Goal: Check status: Check status

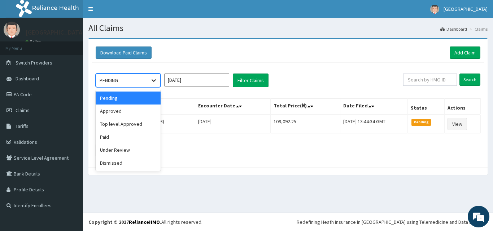
click at [151, 78] on icon at bounding box center [153, 80] width 7 height 7
click at [138, 114] on div "Approved" at bounding box center [128, 111] width 65 height 13
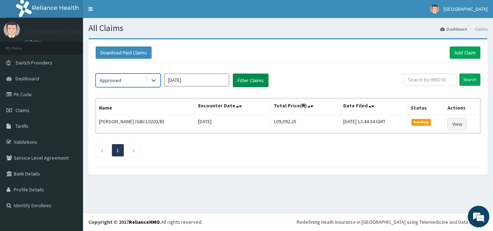
click at [257, 83] on button "Filter Claims" at bounding box center [251, 81] width 36 height 14
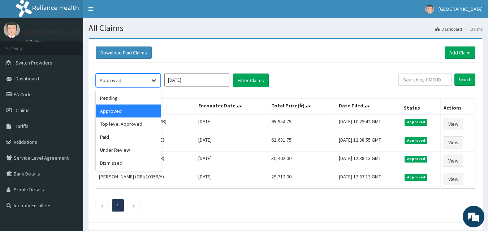
click at [156, 78] on icon at bounding box center [153, 80] width 7 height 7
click at [131, 127] on div "Top level Approved" at bounding box center [128, 124] width 65 height 13
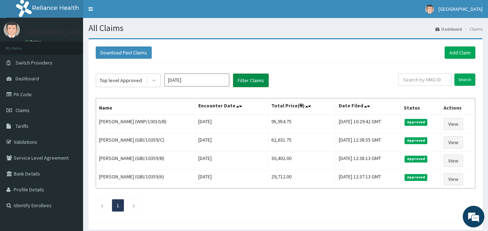
click at [244, 81] on button "Filter Claims" at bounding box center [251, 81] width 36 height 14
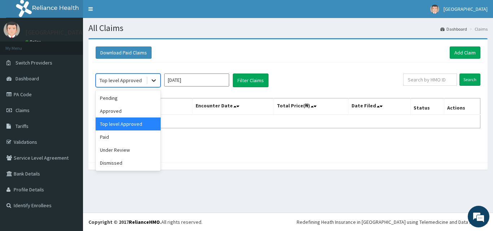
click at [152, 80] on icon at bounding box center [154, 81] width 4 height 3
click at [139, 135] on div "Paid" at bounding box center [128, 137] width 65 height 13
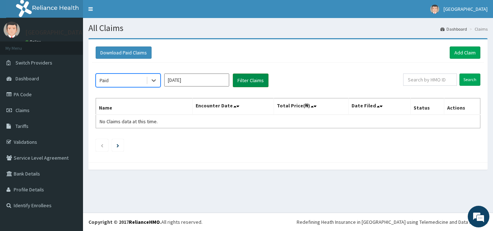
click at [244, 86] on button "Filter Claims" at bounding box center [251, 81] width 36 height 14
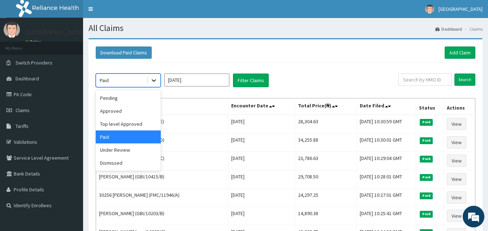
click at [154, 80] on icon at bounding box center [153, 80] width 7 height 7
click at [138, 148] on div "Under Review" at bounding box center [128, 150] width 65 height 13
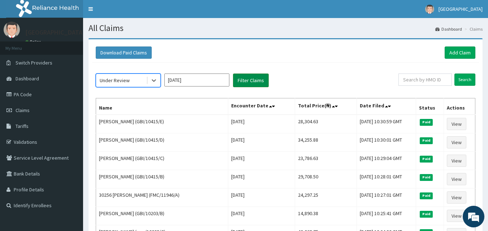
click at [256, 85] on button "Filter Claims" at bounding box center [251, 81] width 36 height 14
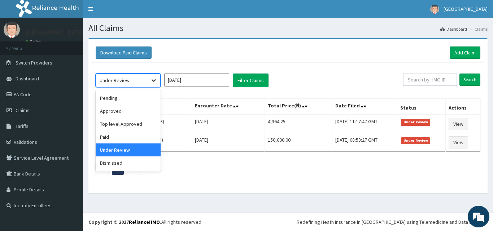
click at [154, 82] on icon at bounding box center [153, 80] width 7 height 7
click at [140, 100] on div "Pending" at bounding box center [128, 98] width 65 height 13
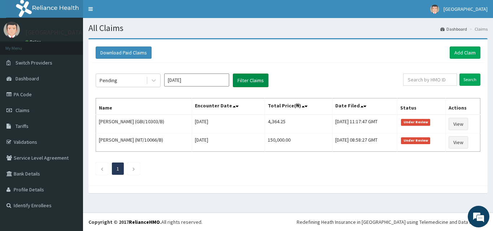
click at [264, 87] on button "Filter Claims" at bounding box center [251, 81] width 36 height 14
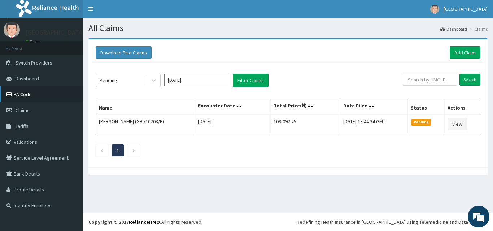
click at [16, 96] on link "PA Code" at bounding box center [41, 95] width 83 height 16
